Goal: Task Accomplishment & Management: Use online tool/utility

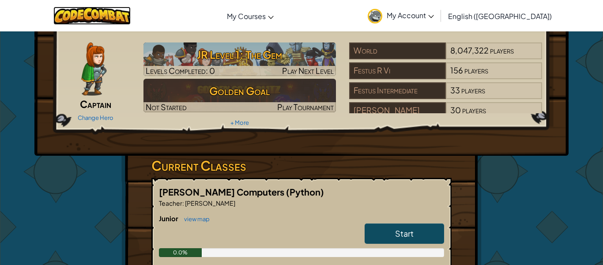
scroll to position [25, 0]
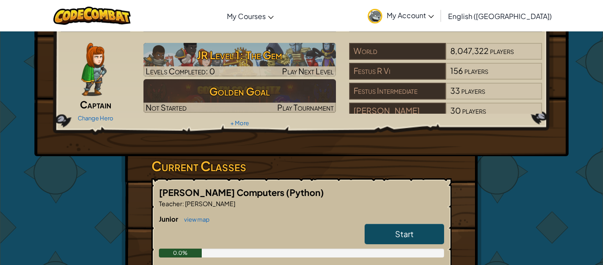
click at [95, 84] on img at bounding box center [93, 69] width 25 height 53
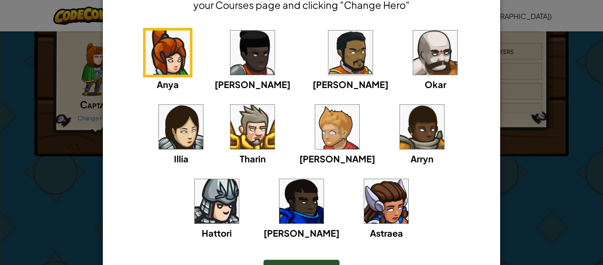
scroll to position [65, 0]
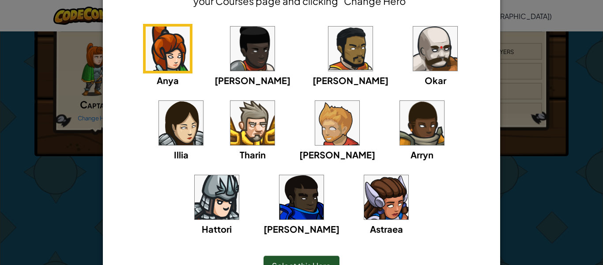
click at [364, 205] on img at bounding box center [386, 197] width 44 height 44
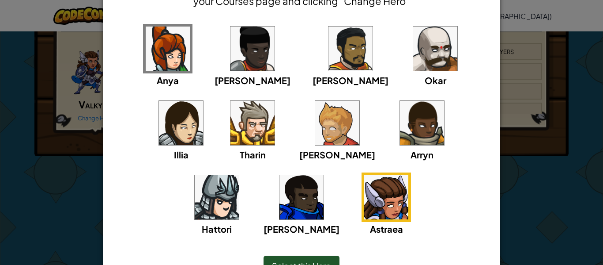
click at [312, 258] on div "Select this Hero" at bounding box center [302, 265] width 76 height 20
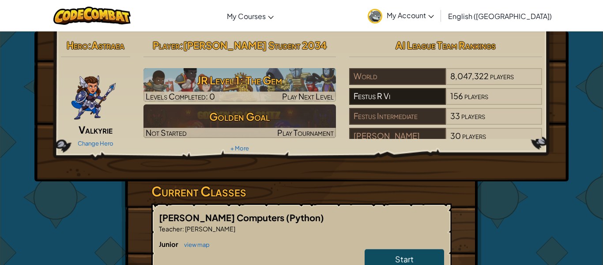
scroll to position [9, 0]
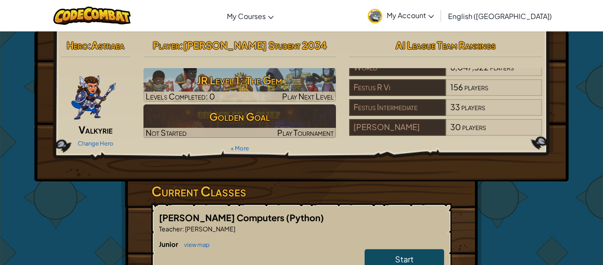
click at [378, 254] on link "Start" at bounding box center [405, 259] width 80 height 20
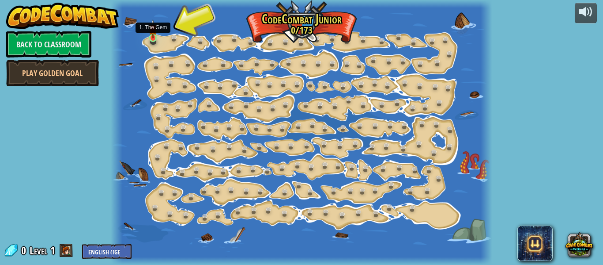
click at [154, 36] on img at bounding box center [153, 28] width 8 height 19
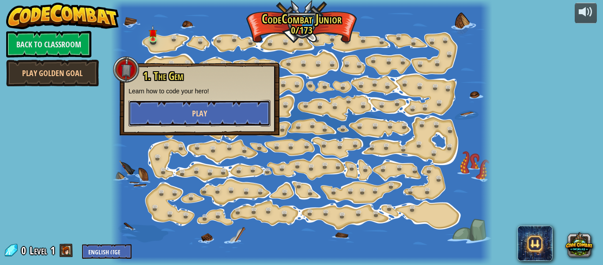
click at [231, 114] on button "Play" at bounding box center [200, 113] width 142 height 27
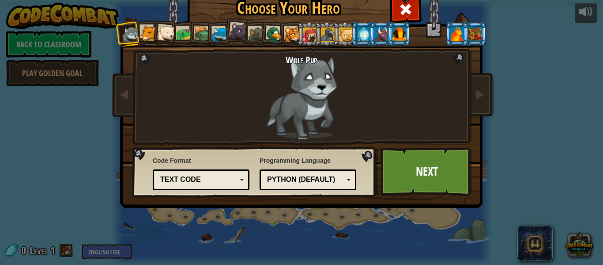
click at [307, 97] on div "Wolf Pup" at bounding box center [302, 96] width 232 height 85
click at [240, 27] on div at bounding box center [239, 31] width 18 height 18
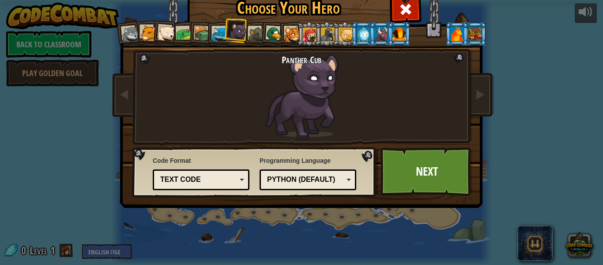
click at [143, 34] on div at bounding box center [148, 33] width 16 height 16
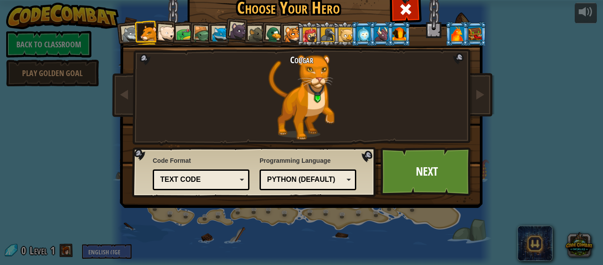
click at [163, 30] on div at bounding box center [167, 34] width 18 height 18
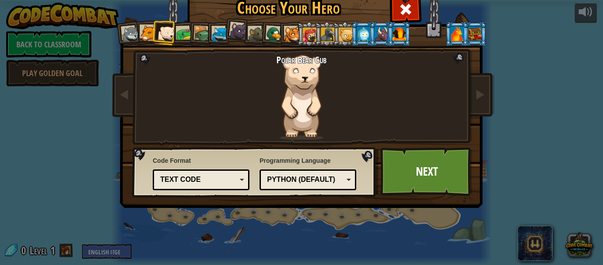
click at [189, 30] on li at bounding box center [200, 33] width 25 height 25
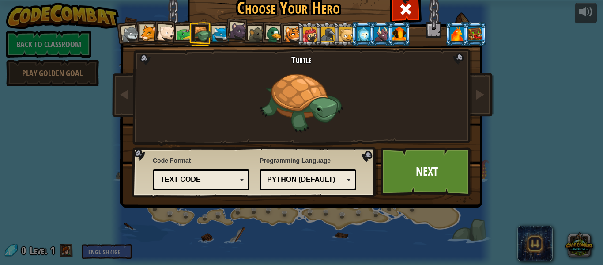
click at [216, 30] on div at bounding box center [220, 35] width 16 height 16
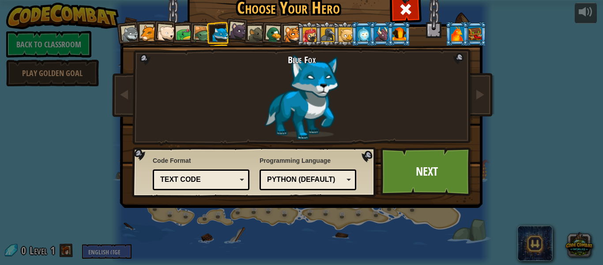
click at [272, 35] on div at bounding box center [274, 34] width 17 height 17
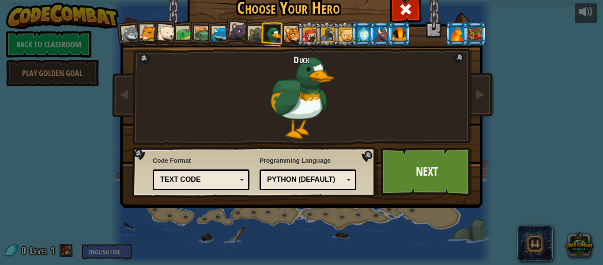
click at [260, 31] on div at bounding box center [257, 35] width 16 height 16
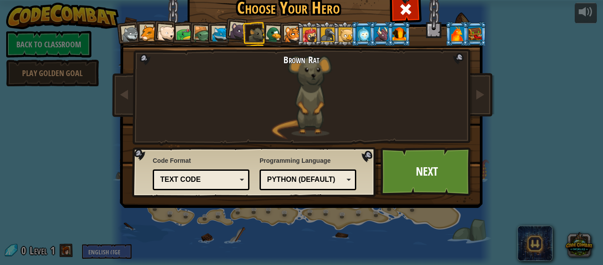
click at [320, 35] on li at bounding box center [327, 34] width 24 height 24
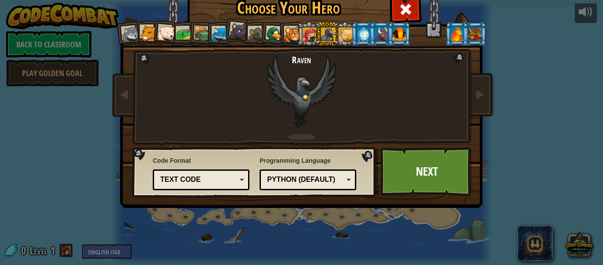
click at [311, 35] on div at bounding box center [310, 34] width 14 height 14
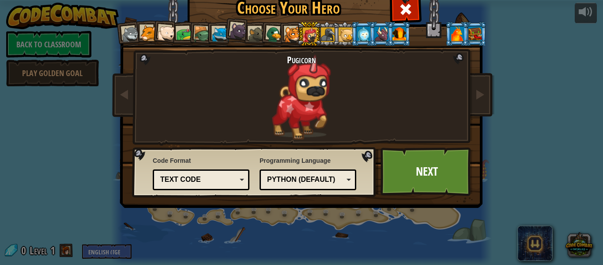
click at [293, 32] on div at bounding box center [292, 35] width 16 height 16
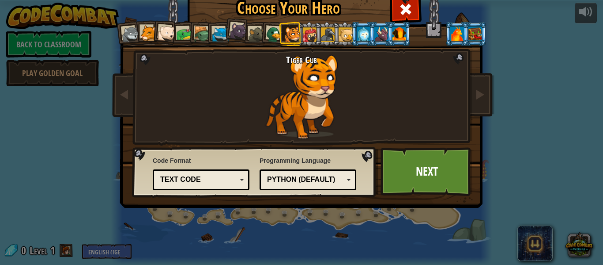
click at [275, 31] on div at bounding box center [274, 34] width 17 height 17
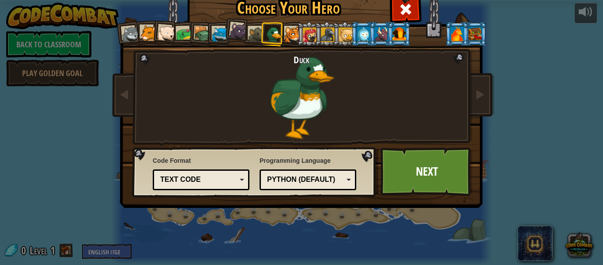
click at [345, 23] on li at bounding box center [345, 34] width 24 height 24
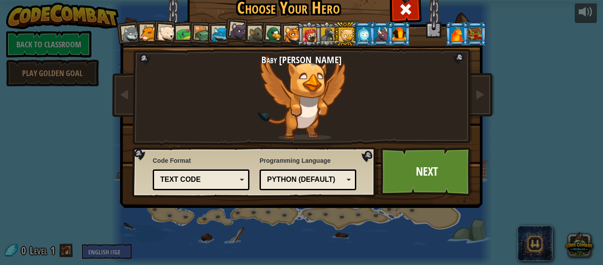
click at [365, 34] on div at bounding box center [364, 34] width 14 height 14
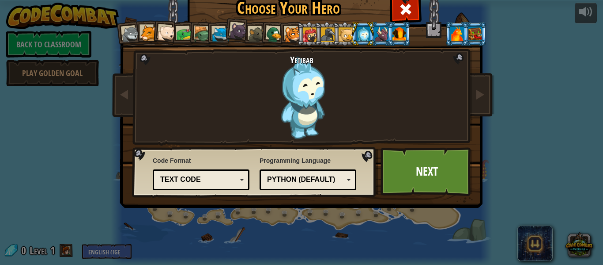
click at [384, 35] on div at bounding box center [382, 34] width 14 height 14
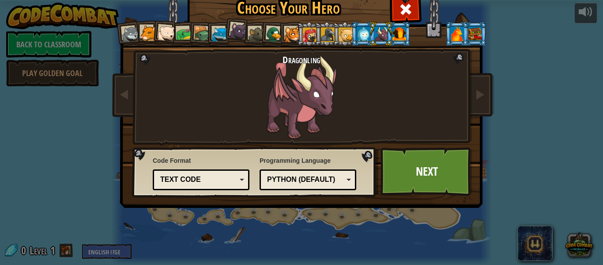
click at [128, 30] on div at bounding box center [131, 35] width 18 height 18
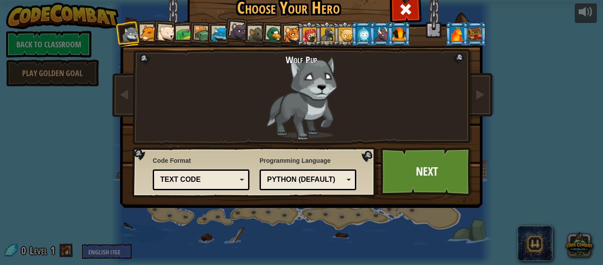
click at [196, 177] on div "Text code" at bounding box center [198, 179] width 76 height 10
click at [463, 35] on div at bounding box center [458, 33] width 14 height 14
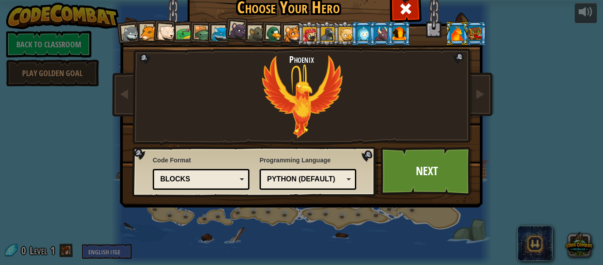
click at [135, 34] on div at bounding box center [131, 34] width 18 height 18
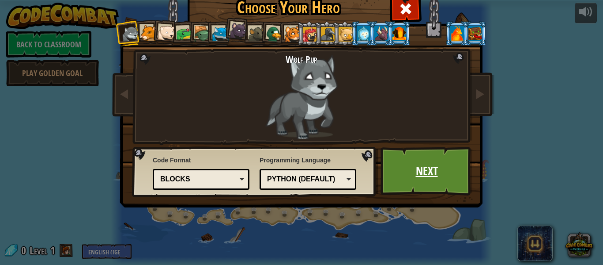
click at [404, 174] on link "Next" at bounding box center [427, 171] width 92 height 49
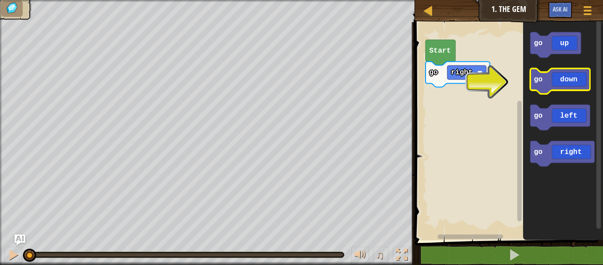
click at [540, 83] on icon "Blockly Workspace" at bounding box center [560, 80] width 60 height 25
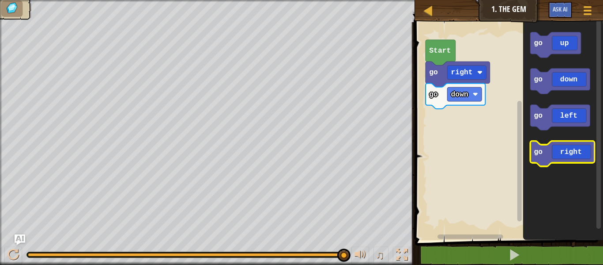
click at [567, 151] on icon "Blockly Workspace" at bounding box center [562, 153] width 64 height 25
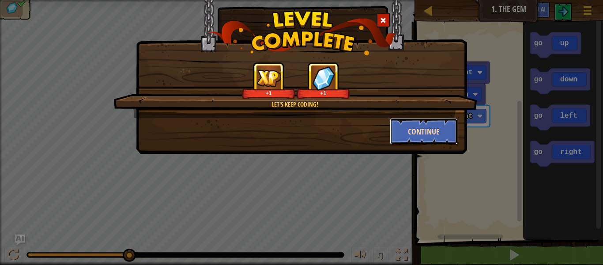
click at [429, 133] on button "Continue" at bounding box center [424, 131] width 68 height 27
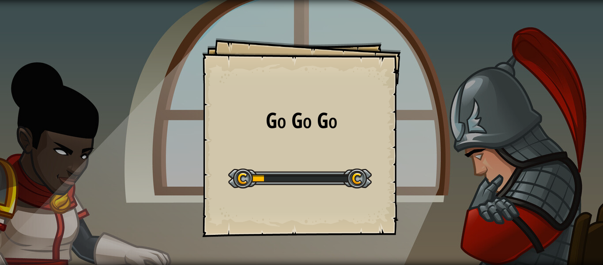
click at [277, 171] on div at bounding box center [300, 178] width 144 height 20
click at [269, 131] on h1 "Go Go Go" at bounding box center [301, 120] width 181 height 23
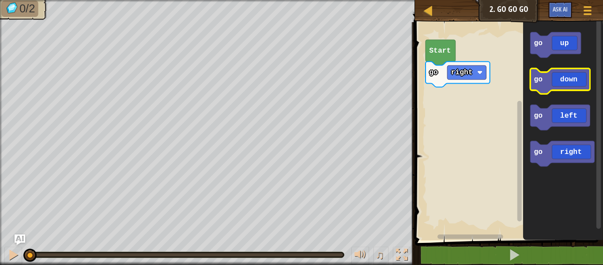
click at [566, 85] on icon "Blockly Workspace" at bounding box center [560, 80] width 60 height 25
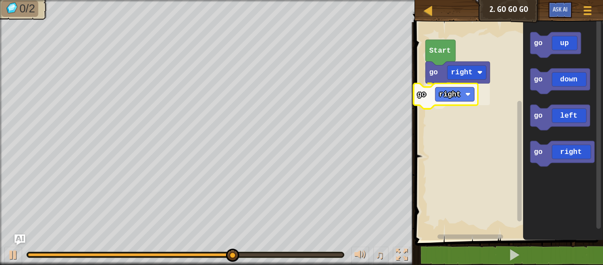
click at [437, 80] on div "go right go right Start go up go down go left go right go right" at bounding box center [508, 129] width 191 height 222
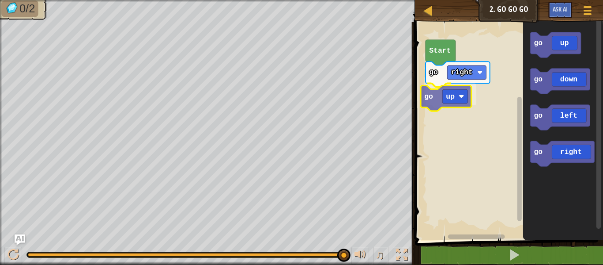
click at [447, 99] on div "Start go right go up go up go down go left go right go up" at bounding box center [508, 129] width 191 height 222
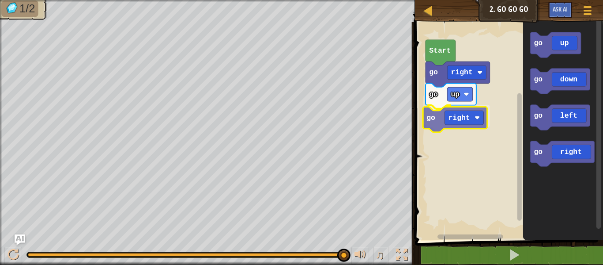
click at [460, 121] on div "Start go right go up go right go up go down go left go right go right" at bounding box center [508, 129] width 191 height 222
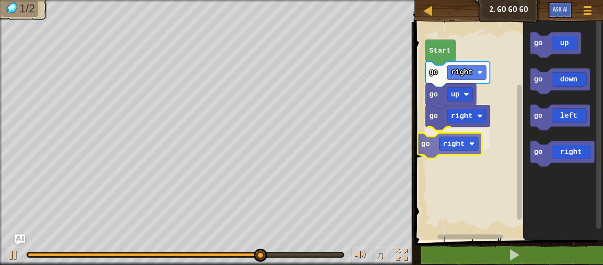
click at [428, 140] on div "Start go right go up go right go right go up go down go left go right go right" at bounding box center [508, 129] width 191 height 222
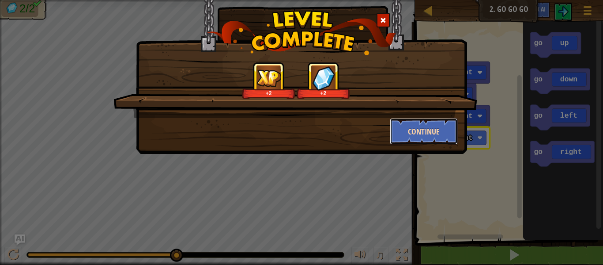
click at [428, 133] on button "Continue" at bounding box center [424, 131] width 68 height 27
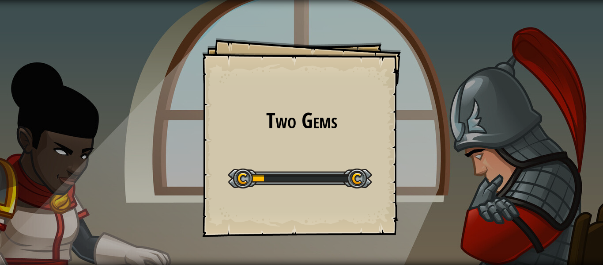
click at [325, 144] on div "Two Gems Goals Start Level Error loading from server. Try refreshing the page. …" at bounding box center [301, 137] width 199 height 199
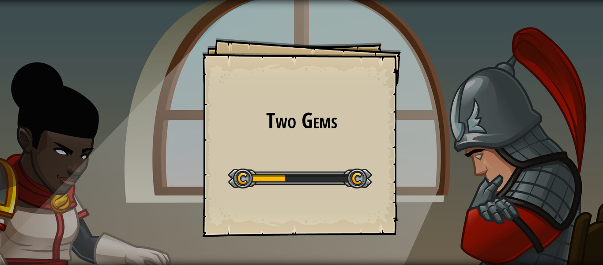
click at [325, 144] on div "Two Gems Goals Start Level Error loading from server. Try refreshing the page. …" at bounding box center [301, 137] width 199 height 199
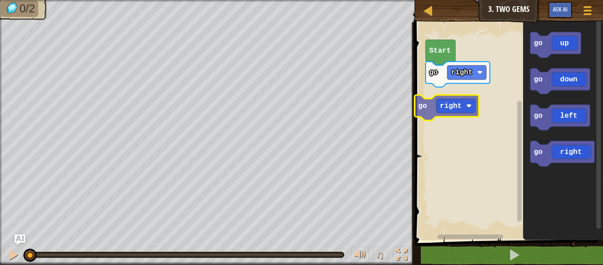
click at [431, 87] on div "go right Start go up go down go left go right go right" at bounding box center [508, 129] width 191 height 222
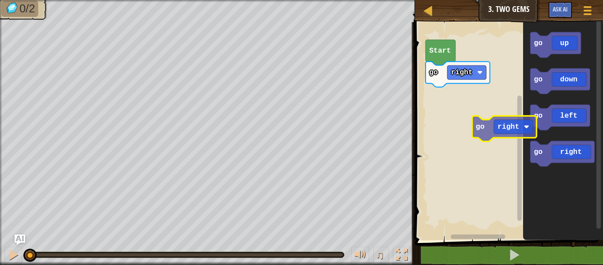
click at [520, 125] on div "go right Start go up go down go left go right go right" at bounding box center [508, 129] width 191 height 222
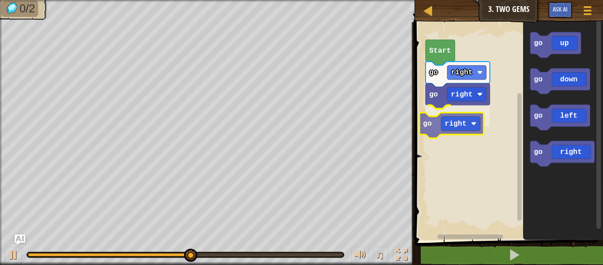
click at [432, 119] on div "go right go right go right Start go up go down go left go right go right" at bounding box center [508, 129] width 191 height 222
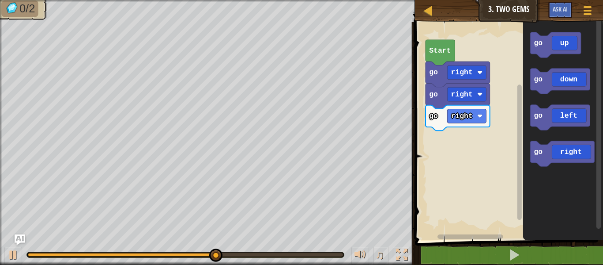
click at [480, 136] on div "go right go right go right Start go up go down go left go right" at bounding box center [508, 129] width 191 height 222
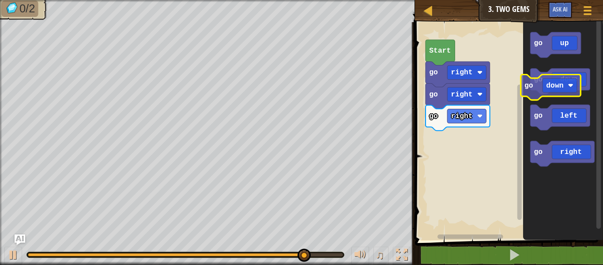
click at [534, 80] on text "go" at bounding box center [538, 79] width 9 height 8
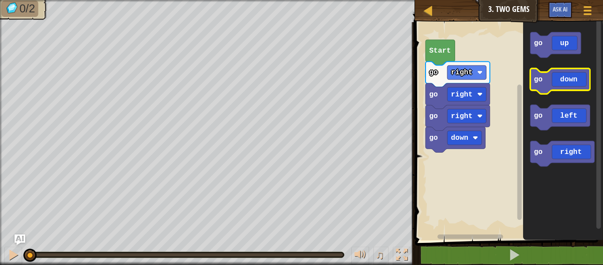
click at [534, 80] on text "go" at bounding box center [538, 79] width 9 height 8
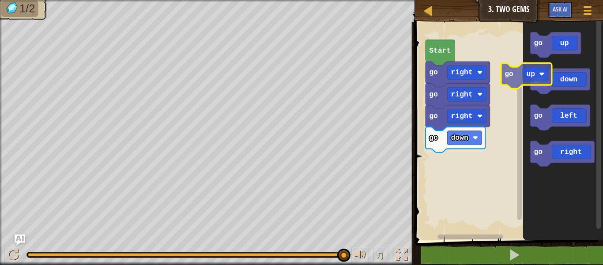
click at [530, 73] on icon "go up go down go left go right" at bounding box center [563, 129] width 80 height 222
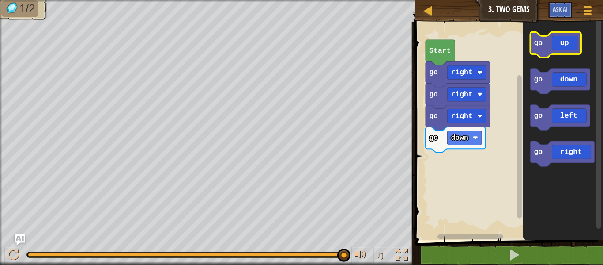
click at [535, 53] on icon "Blockly Workspace" at bounding box center [555, 44] width 51 height 25
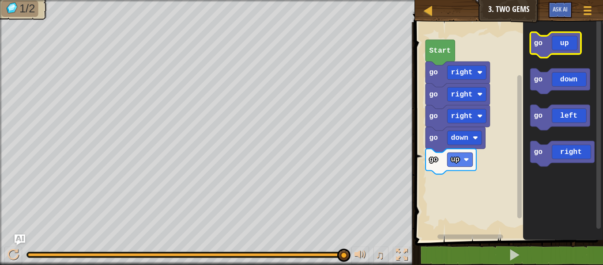
click at [535, 53] on icon "Blockly Workspace" at bounding box center [555, 44] width 51 height 25
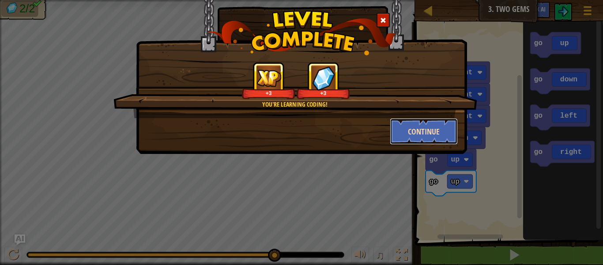
click at [429, 130] on button "Continue" at bounding box center [424, 131] width 68 height 27
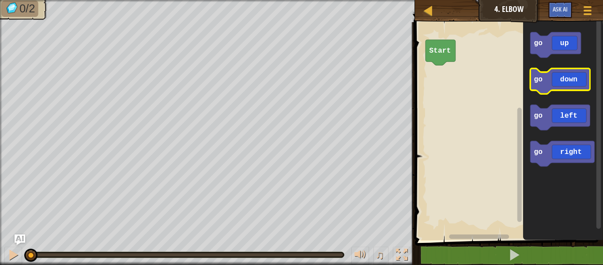
click at [574, 76] on icon "Blockly Workspace" at bounding box center [560, 80] width 60 height 25
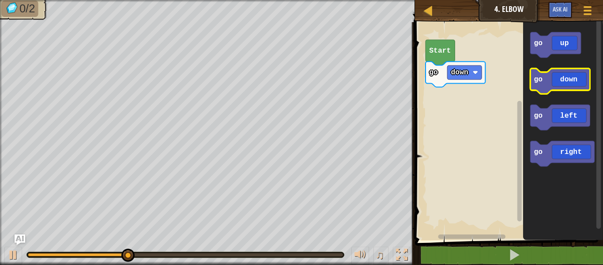
click at [575, 78] on icon "Blockly Workspace" at bounding box center [560, 80] width 60 height 25
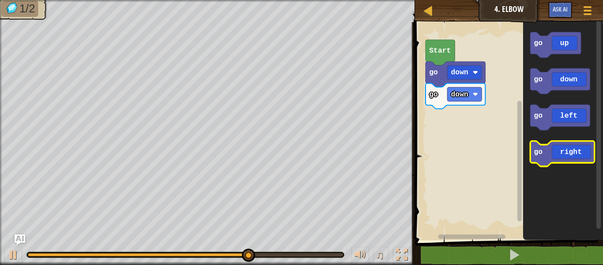
click at [573, 148] on icon "Blockly Workspace" at bounding box center [562, 153] width 64 height 25
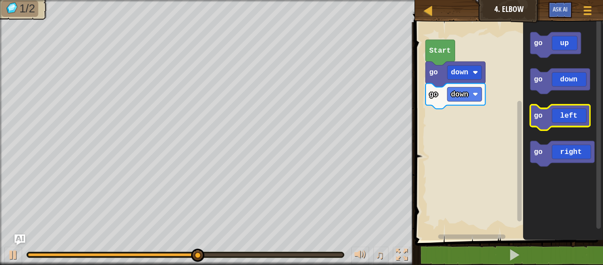
click at [565, 116] on icon "Blockly Workspace" at bounding box center [560, 117] width 60 height 25
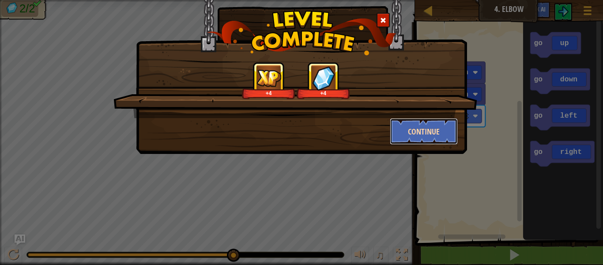
click at [408, 134] on button "Continue" at bounding box center [424, 131] width 68 height 27
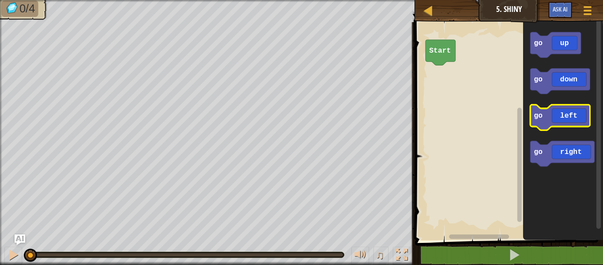
click at [543, 119] on icon "Blockly Workspace" at bounding box center [560, 117] width 60 height 25
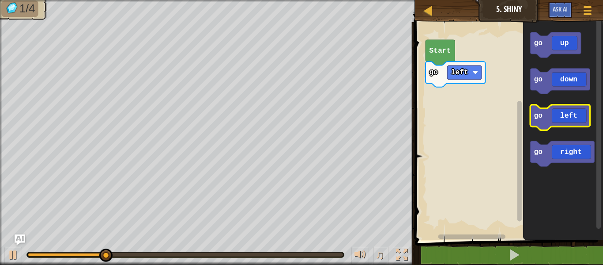
click at [545, 118] on icon "Blockly Workspace" at bounding box center [560, 117] width 60 height 25
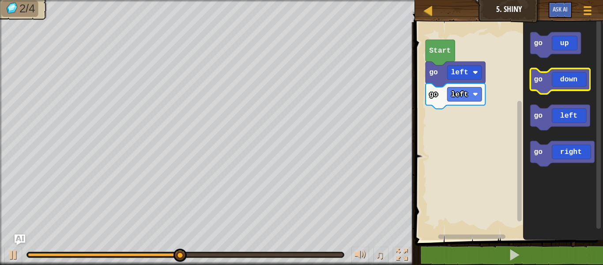
click at [555, 71] on icon "Blockly Workspace" at bounding box center [560, 80] width 60 height 25
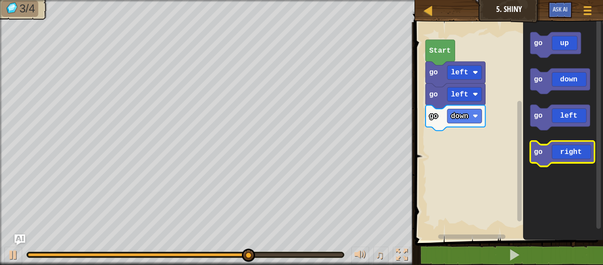
click at [547, 161] on icon "Blockly Workspace" at bounding box center [562, 153] width 64 height 25
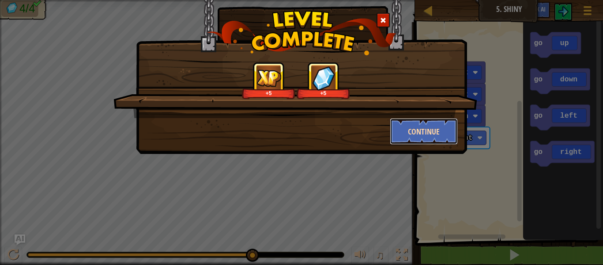
click at [406, 140] on button "Continue" at bounding box center [424, 131] width 68 height 27
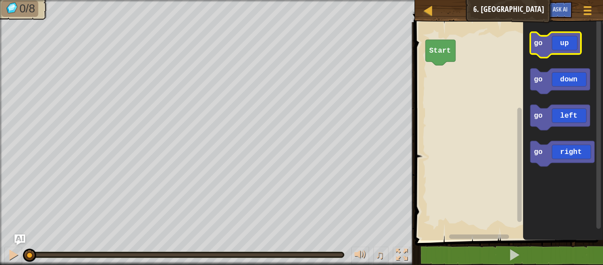
click at [548, 49] on icon "Blockly Workspace" at bounding box center [555, 44] width 51 height 25
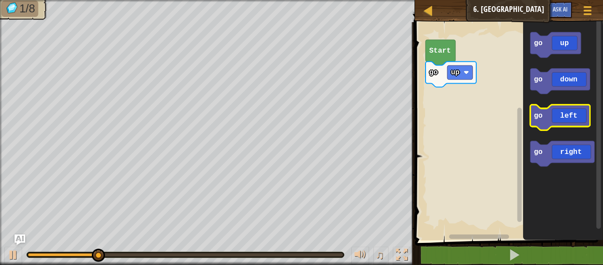
click at [557, 123] on icon "Blockly Workspace" at bounding box center [560, 117] width 60 height 25
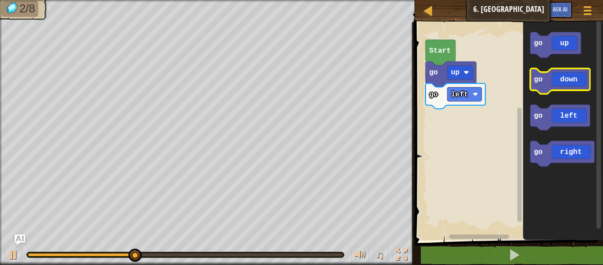
click at [551, 81] on icon "Blockly Workspace" at bounding box center [560, 80] width 60 height 25
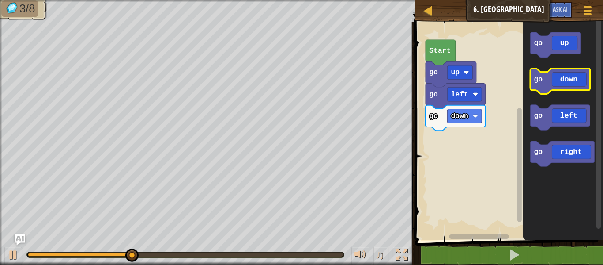
click at [553, 87] on icon "Blockly Workspace" at bounding box center [560, 80] width 60 height 25
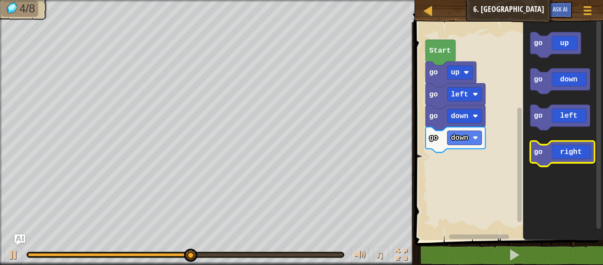
click at [577, 150] on icon "Blockly Workspace" at bounding box center [562, 153] width 64 height 25
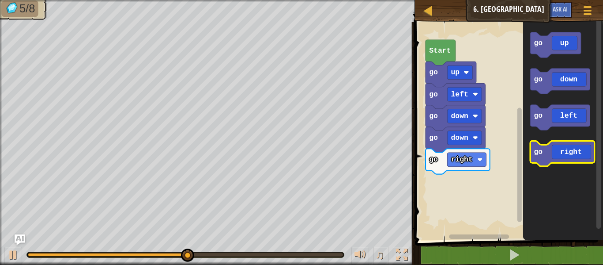
click at [578, 145] on icon "Blockly Workspace" at bounding box center [562, 153] width 64 height 25
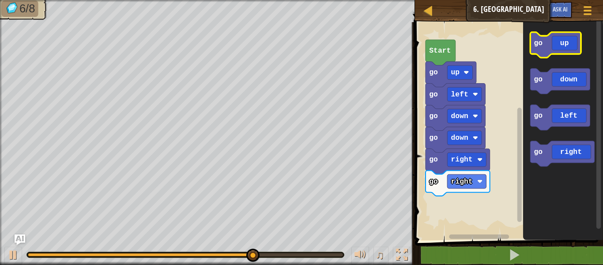
click at [557, 51] on icon "Blockly Workspace" at bounding box center [555, 44] width 51 height 25
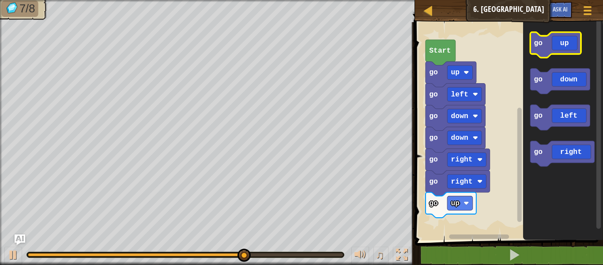
click at [557, 50] on icon "Blockly Workspace" at bounding box center [555, 44] width 51 height 25
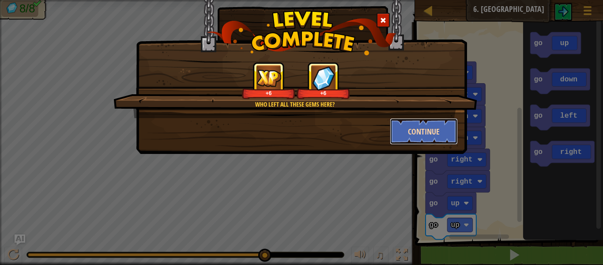
click at [443, 122] on button "Continue" at bounding box center [424, 131] width 68 height 27
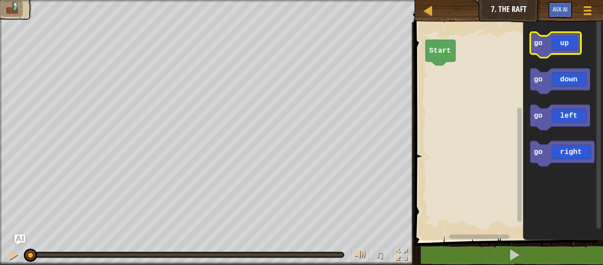
click at [570, 33] on icon "Blockly Workspace" at bounding box center [555, 44] width 51 height 25
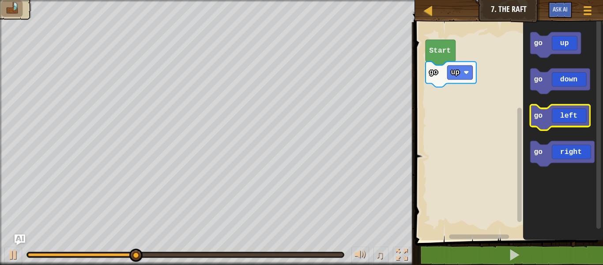
click at [576, 112] on icon "Blockly Workspace" at bounding box center [560, 117] width 60 height 25
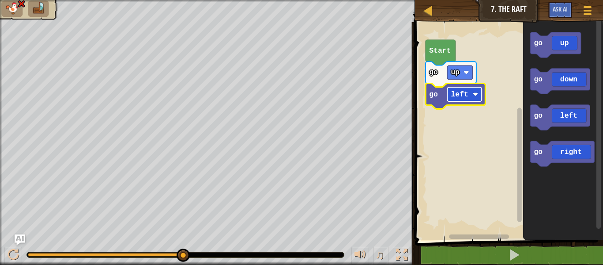
click at [471, 95] on rect "Blockly Workspace" at bounding box center [464, 94] width 34 height 14
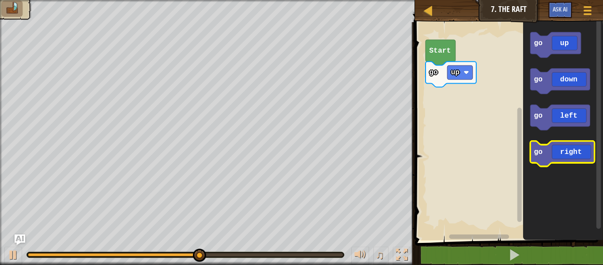
click at [560, 148] on icon "Blockly Workspace" at bounding box center [562, 153] width 64 height 25
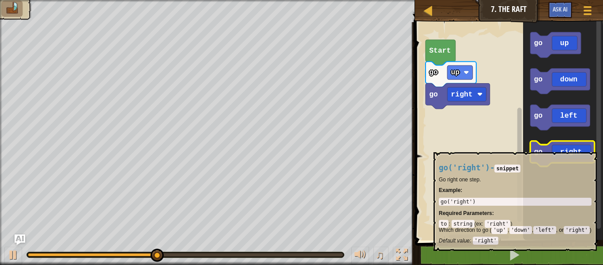
click at [559, 146] on icon "Blockly Workspace" at bounding box center [562, 153] width 64 height 25
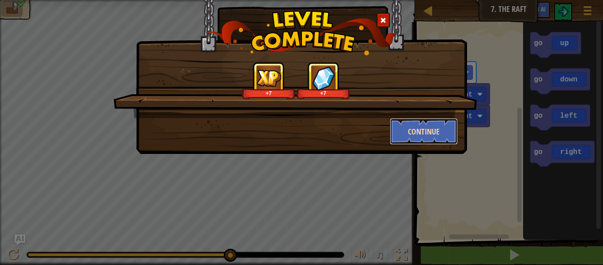
click at [433, 125] on button "Continue" at bounding box center [424, 131] width 68 height 27
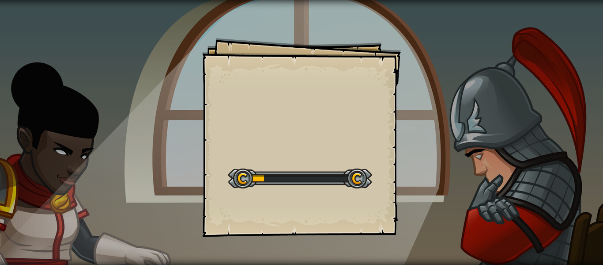
click at [318, 191] on div "Start Level" at bounding box center [300, 176] width 144 height 35
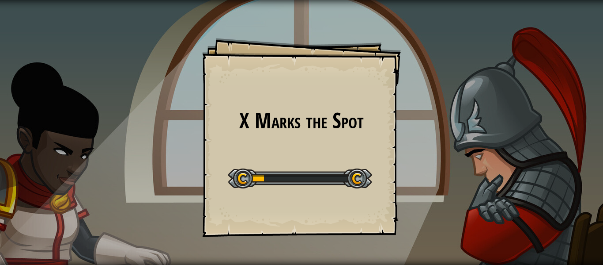
click at [318, 191] on div "Start Level" at bounding box center [300, 176] width 144 height 35
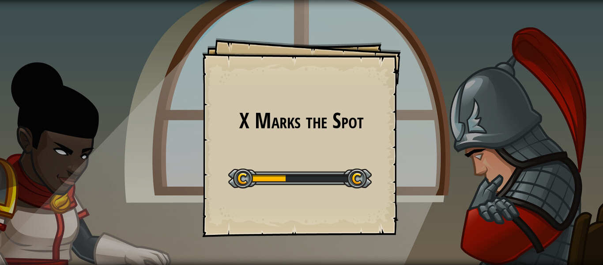
click at [318, 191] on div "Start Level" at bounding box center [300, 176] width 144 height 35
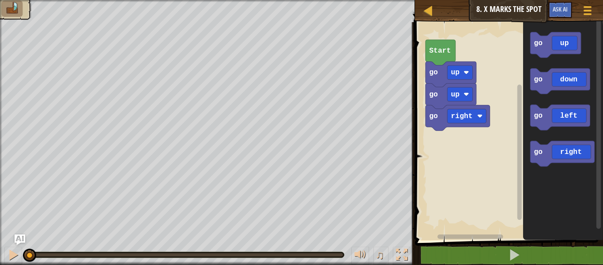
click at [433, 47] on text "Start" at bounding box center [440, 50] width 22 height 8
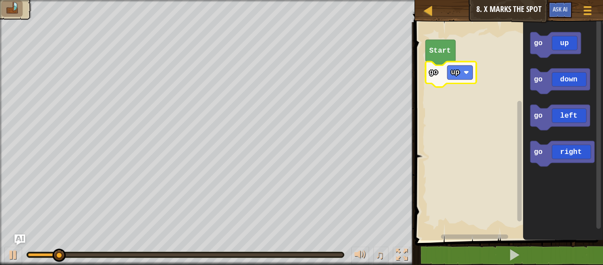
click at [445, 64] on icon "Blockly Workspace" at bounding box center [451, 73] width 51 height 25
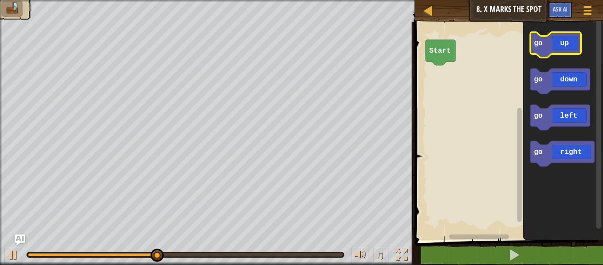
click at [545, 43] on icon "Blockly Workspace" at bounding box center [555, 44] width 51 height 25
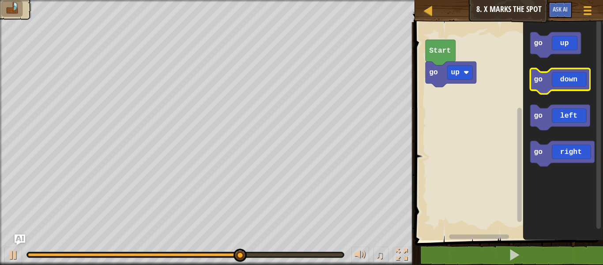
click at [541, 82] on text "go" at bounding box center [538, 79] width 9 height 8
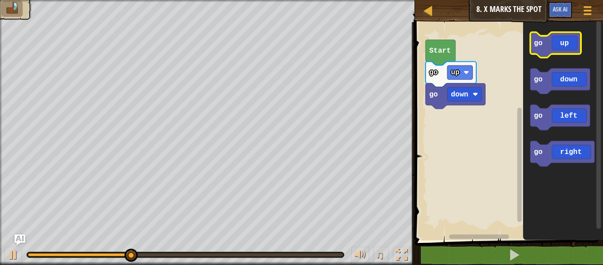
click at [561, 49] on icon "Blockly Workspace" at bounding box center [555, 44] width 51 height 25
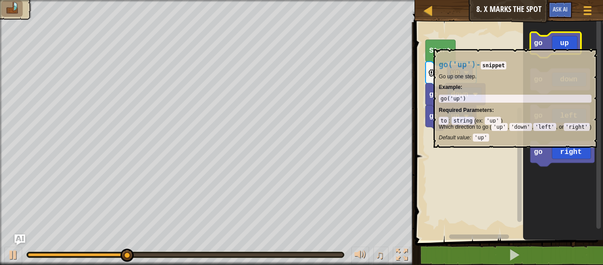
click at [559, 45] on icon "Blockly Workspace" at bounding box center [555, 44] width 51 height 25
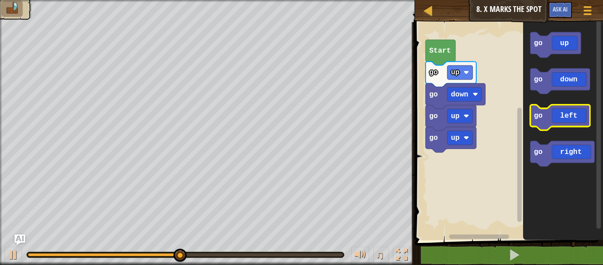
click at [574, 117] on icon "Blockly Workspace" at bounding box center [560, 117] width 60 height 25
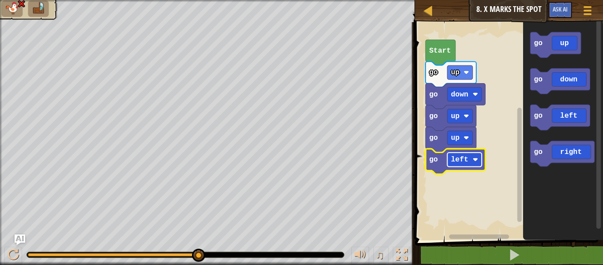
click at [451, 155] on text "left" at bounding box center [459, 159] width 17 height 8
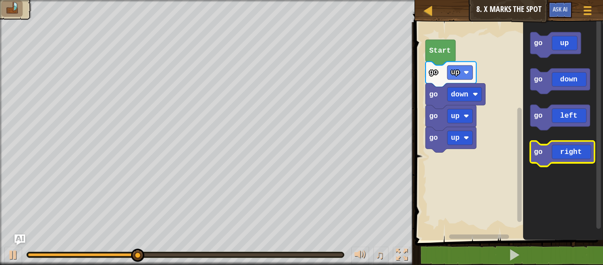
click at [534, 158] on icon "Blockly Workspace" at bounding box center [562, 153] width 64 height 25
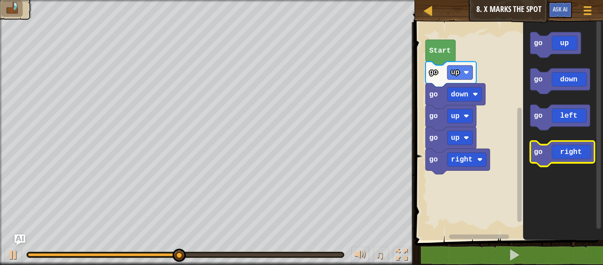
click at [533, 161] on icon "Blockly Workspace" at bounding box center [562, 153] width 64 height 25
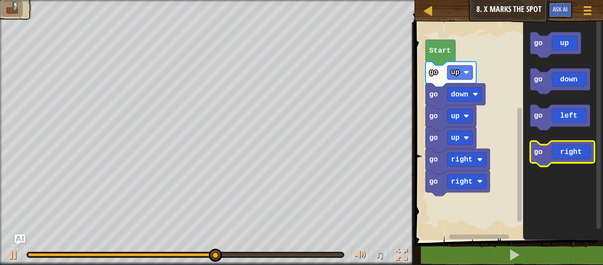
click at [533, 161] on icon "Blockly Workspace" at bounding box center [562, 153] width 64 height 25
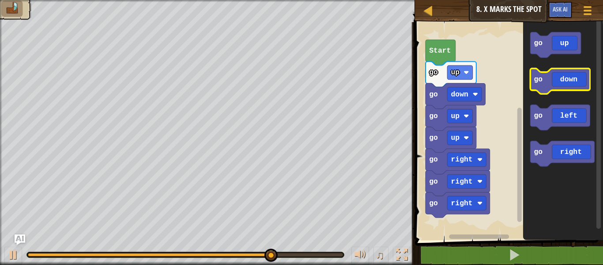
click at [542, 81] on text "go" at bounding box center [538, 79] width 9 height 8
click at [543, 83] on icon "Blockly Workspace" at bounding box center [560, 80] width 60 height 25
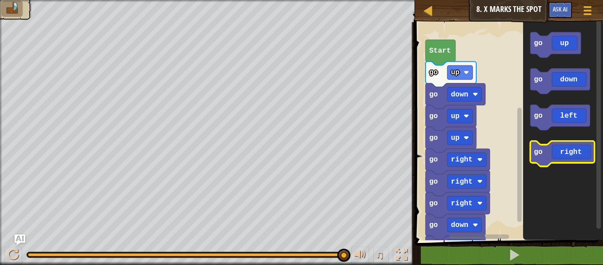
click at [581, 155] on icon "Blockly Workspace" at bounding box center [562, 153] width 64 height 25
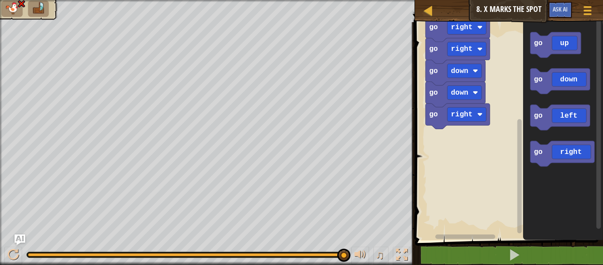
click at [451, 122] on icon "Blockly Workspace" at bounding box center [458, 115] width 64 height 25
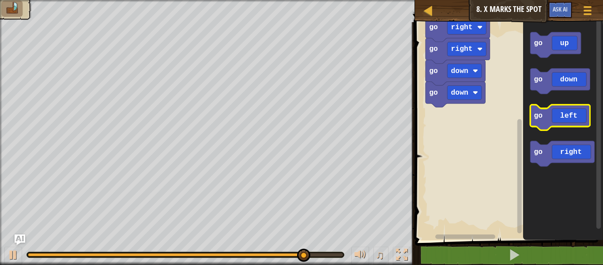
click at [553, 112] on icon "Blockly Workspace" at bounding box center [560, 117] width 60 height 25
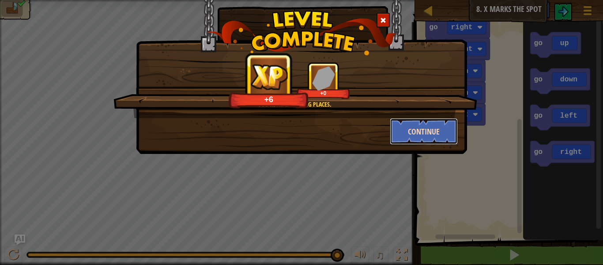
click at [423, 122] on button "Continue" at bounding box center [424, 131] width 68 height 27
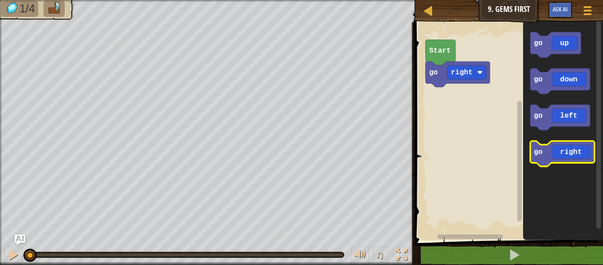
click at [574, 154] on icon "Blockly Workspace" at bounding box center [562, 153] width 64 height 25
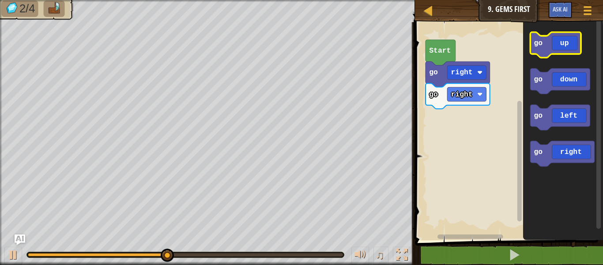
click at [561, 44] on icon "Blockly Workspace" at bounding box center [555, 44] width 51 height 25
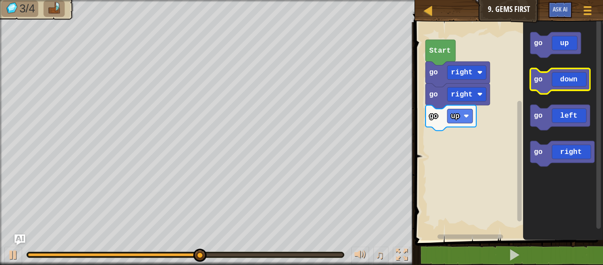
click at [569, 70] on icon "Blockly Workspace" at bounding box center [560, 80] width 60 height 25
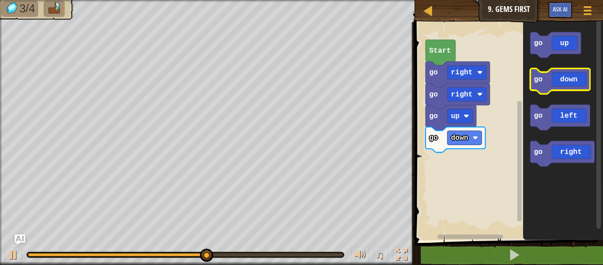
click at [572, 76] on icon "Blockly Workspace" at bounding box center [560, 80] width 60 height 25
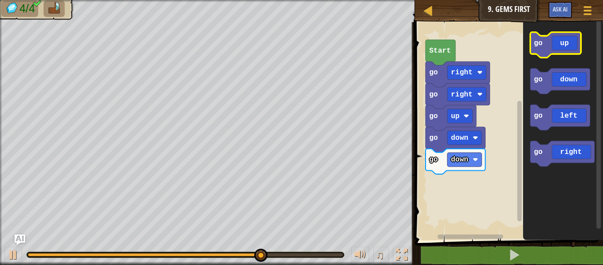
click at [558, 46] on icon "Blockly Workspace" at bounding box center [555, 44] width 51 height 25
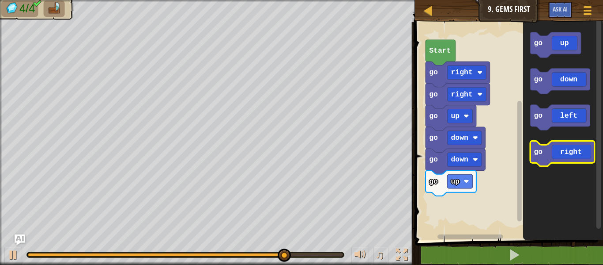
click at [582, 147] on icon "Blockly Workspace" at bounding box center [562, 153] width 64 height 25
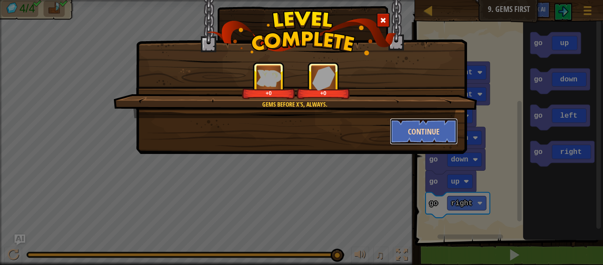
click at [418, 130] on button "Continue" at bounding box center [424, 131] width 68 height 27
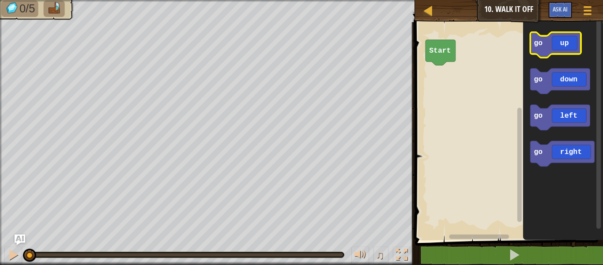
click at [570, 42] on icon "Blockly Workspace" at bounding box center [555, 44] width 51 height 25
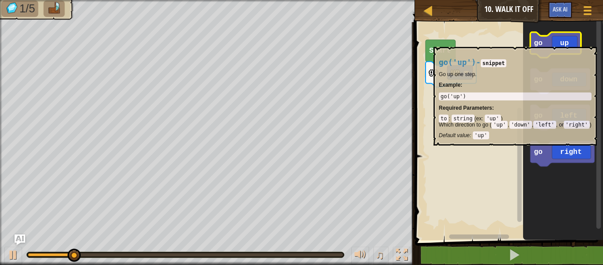
click at [571, 44] on icon "Blockly Workspace" at bounding box center [555, 44] width 51 height 25
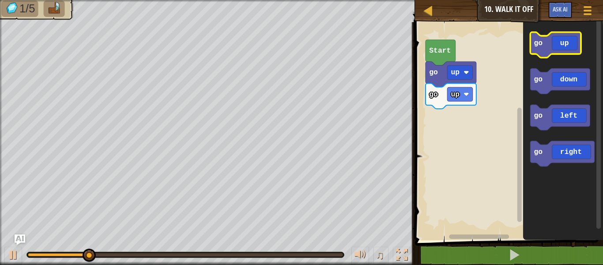
click at [571, 44] on icon "Blockly Workspace" at bounding box center [555, 44] width 51 height 25
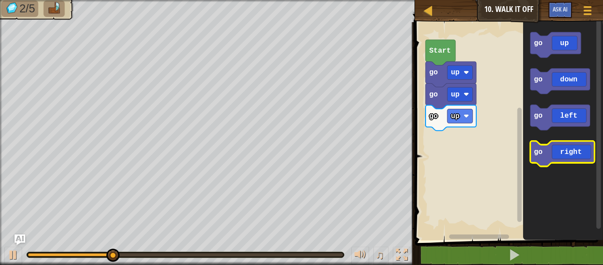
click at [576, 152] on icon "Blockly Workspace" at bounding box center [562, 153] width 64 height 25
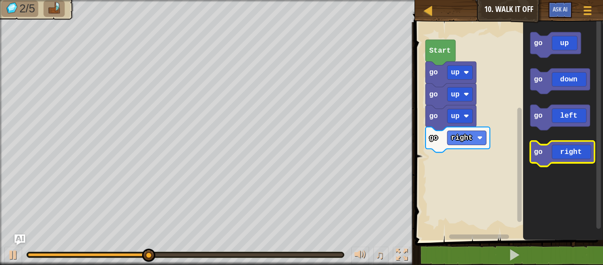
click at [576, 152] on icon "Blockly Workspace" at bounding box center [562, 153] width 64 height 25
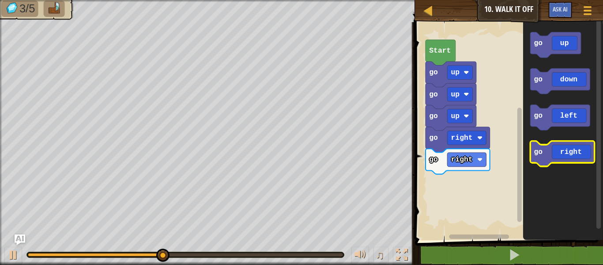
click at [576, 152] on icon "Blockly Workspace" at bounding box center [562, 153] width 64 height 25
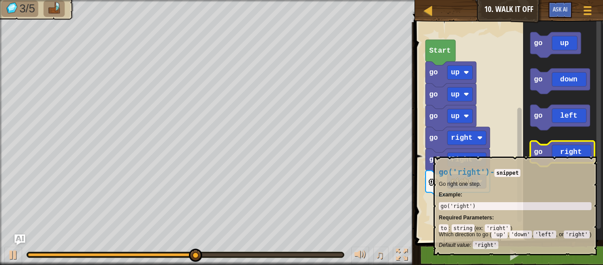
click at [576, 152] on icon "Blockly Workspace" at bounding box center [562, 153] width 64 height 25
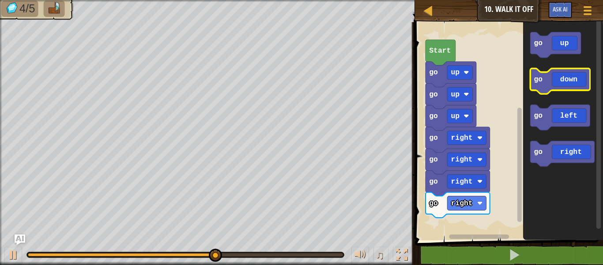
click at [572, 81] on icon "Blockly Workspace" at bounding box center [560, 80] width 60 height 25
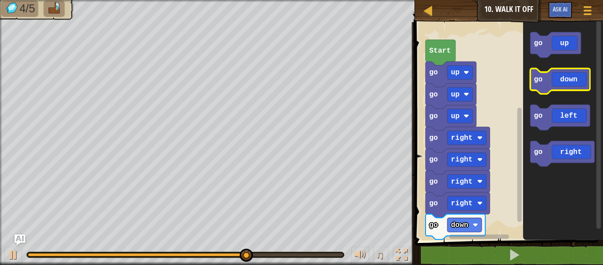
click at [571, 83] on icon "Blockly Workspace" at bounding box center [560, 80] width 60 height 25
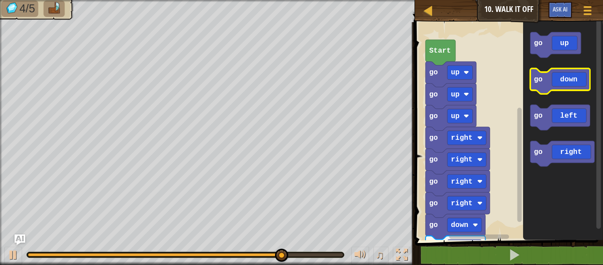
click at [573, 84] on icon "Blockly Workspace" at bounding box center [560, 80] width 60 height 25
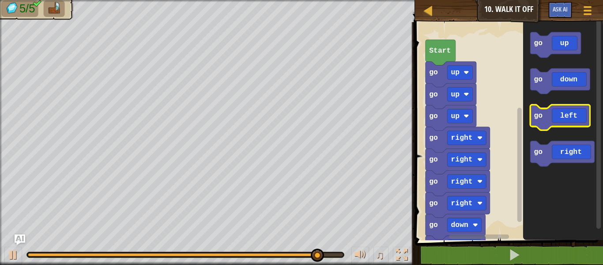
click at [576, 114] on icon "Blockly Workspace" at bounding box center [560, 117] width 60 height 25
